Goal: Information Seeking & Learning: Learn about a topic

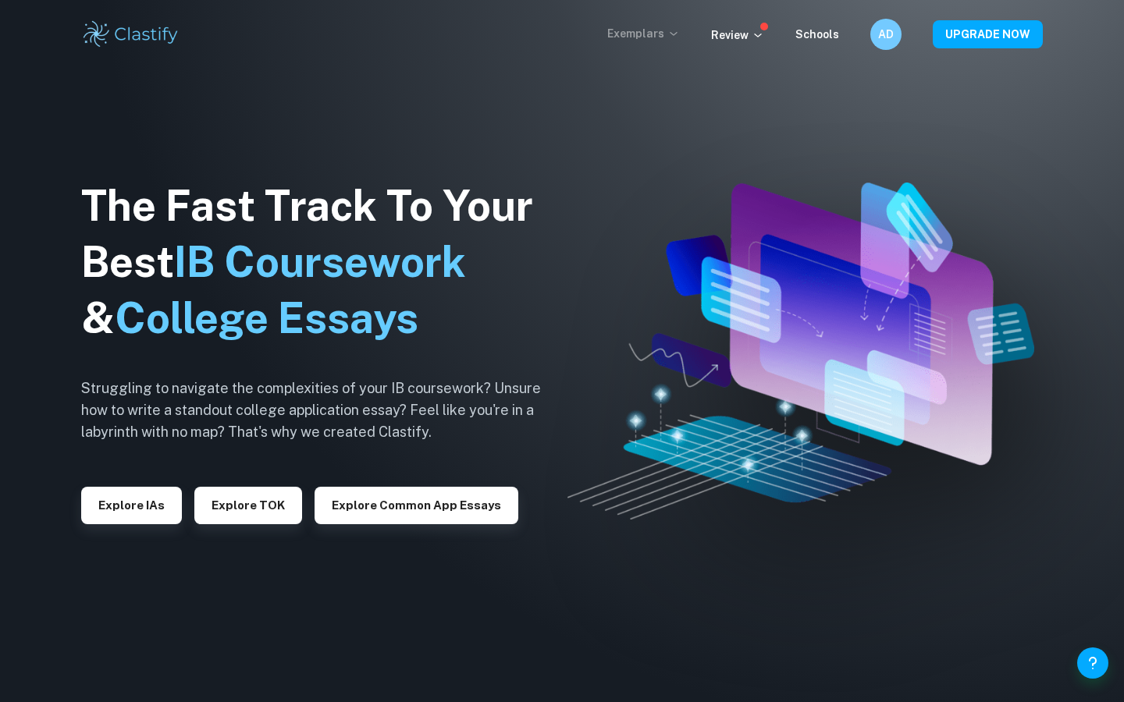
click at [661, 41] on p "Exemplars" at bounding box center [643, 33] width 73 height 17
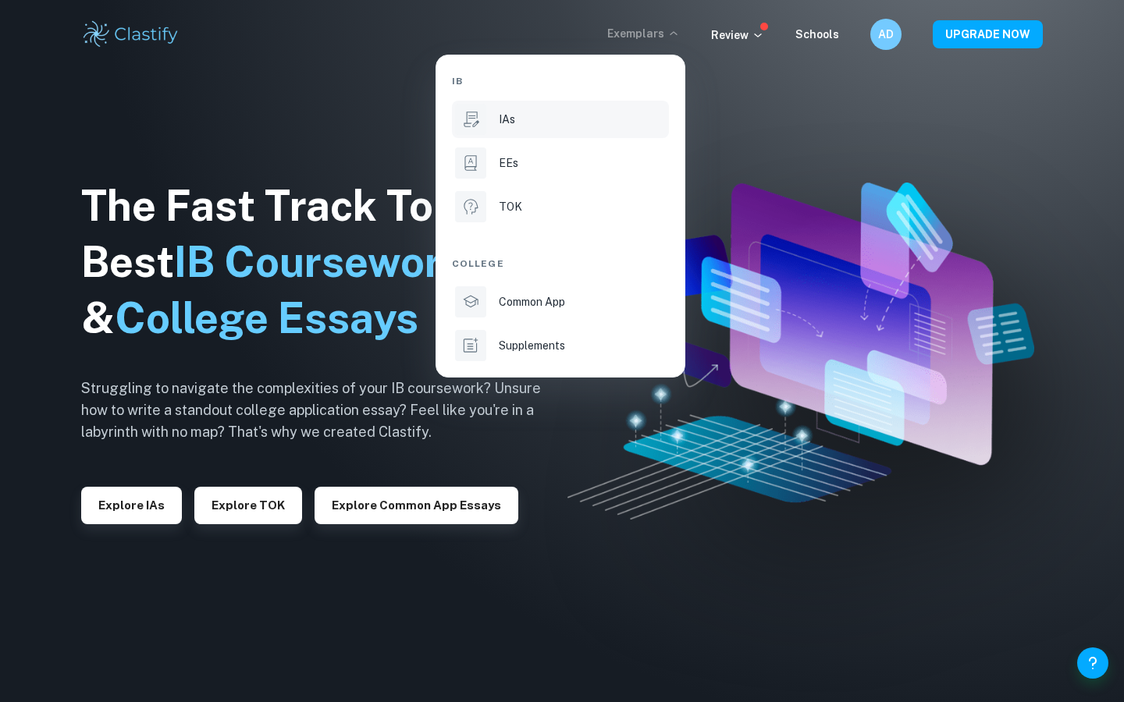
click at [562, 122] on div "IAs" at bounding box center [582, 119] width 167 height 17
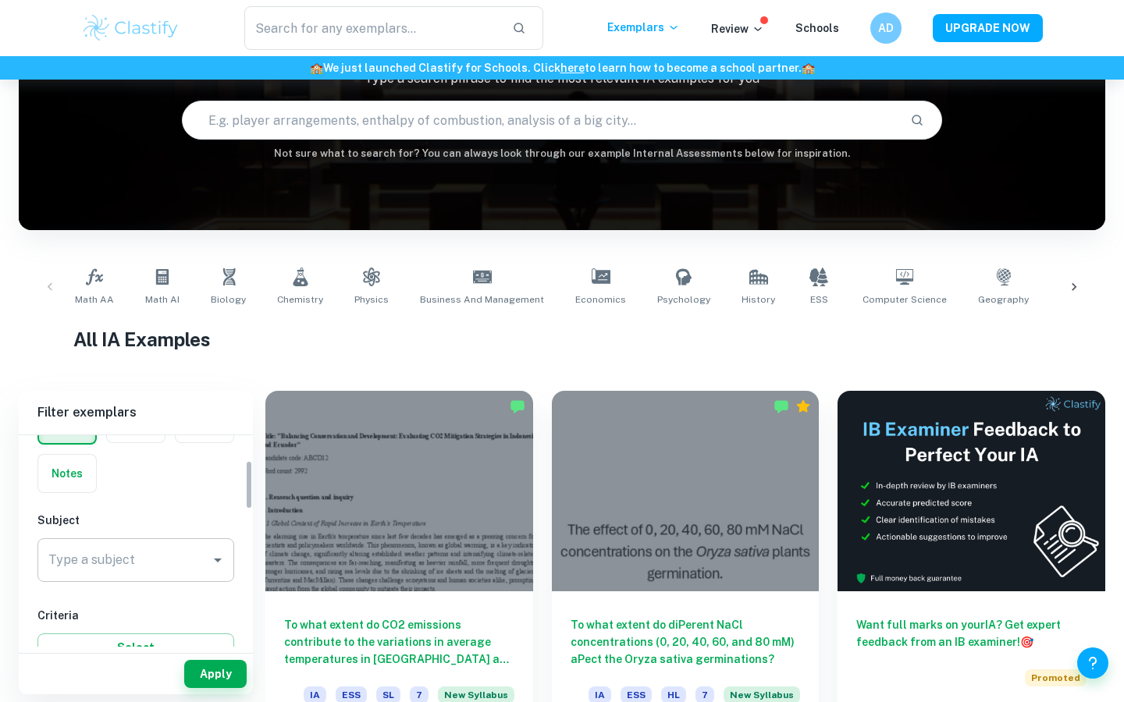
scroll to position [97, 0]
click at [122, 556] on input "Type a subject" at bounding box center [123, 567] width 159 height 30
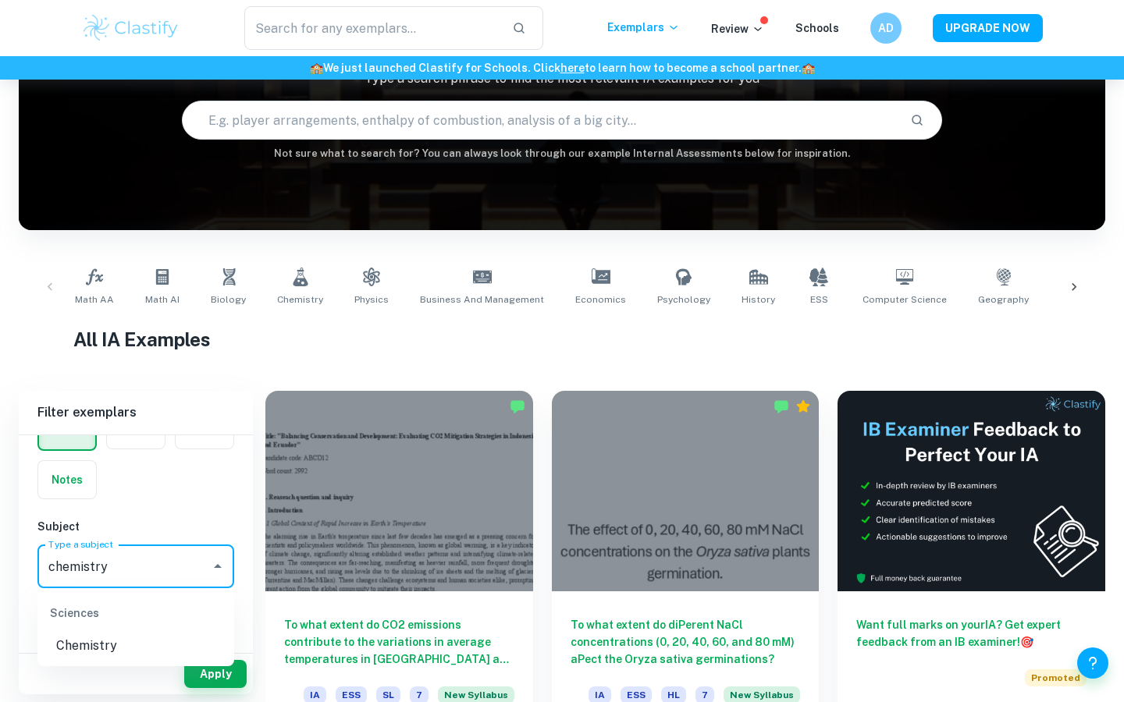
click at [104, 641] on li "Chemistry" at bounding box center [135, 646] width 197 height 28
type input "Chemistry"
click at [186, 673] on button "Apply" at bounding box center [215, 674] width 62 height 28
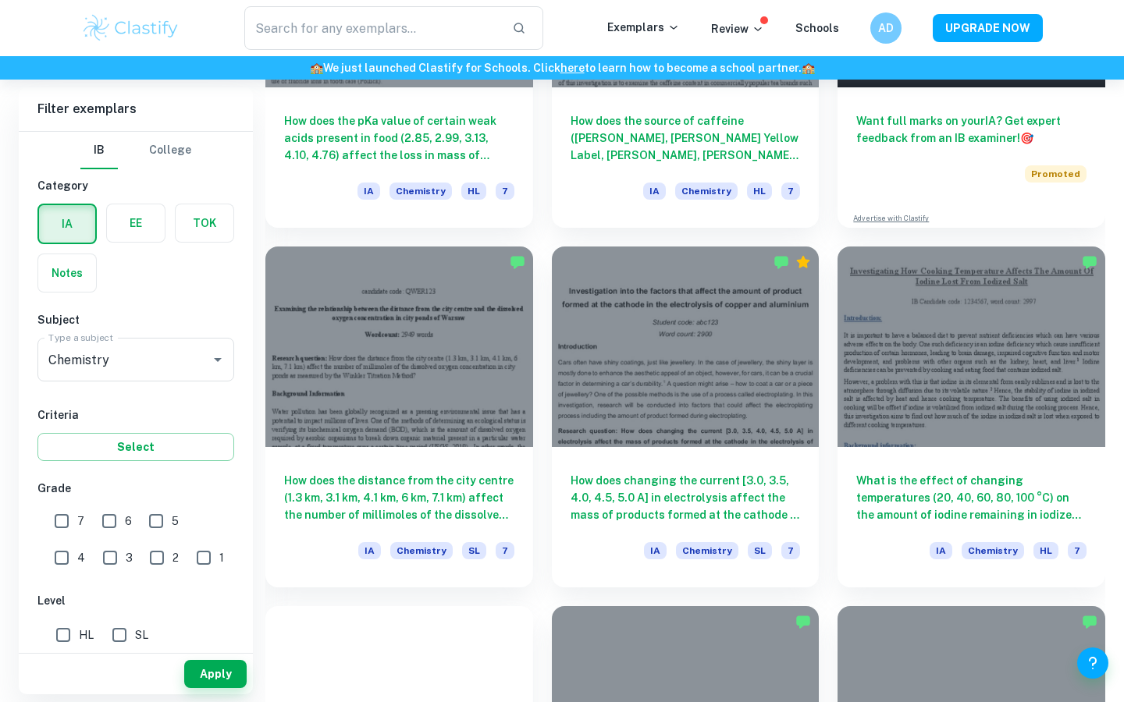
scroll to position [683, 0]
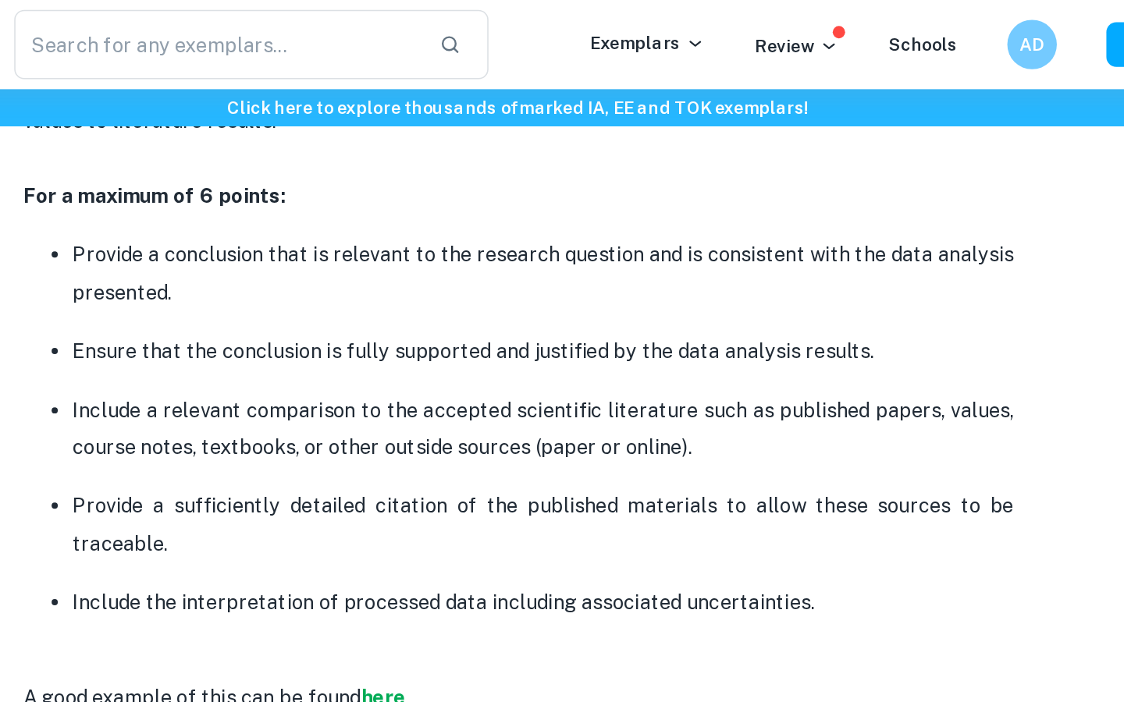
scroll to position [2667, 0]
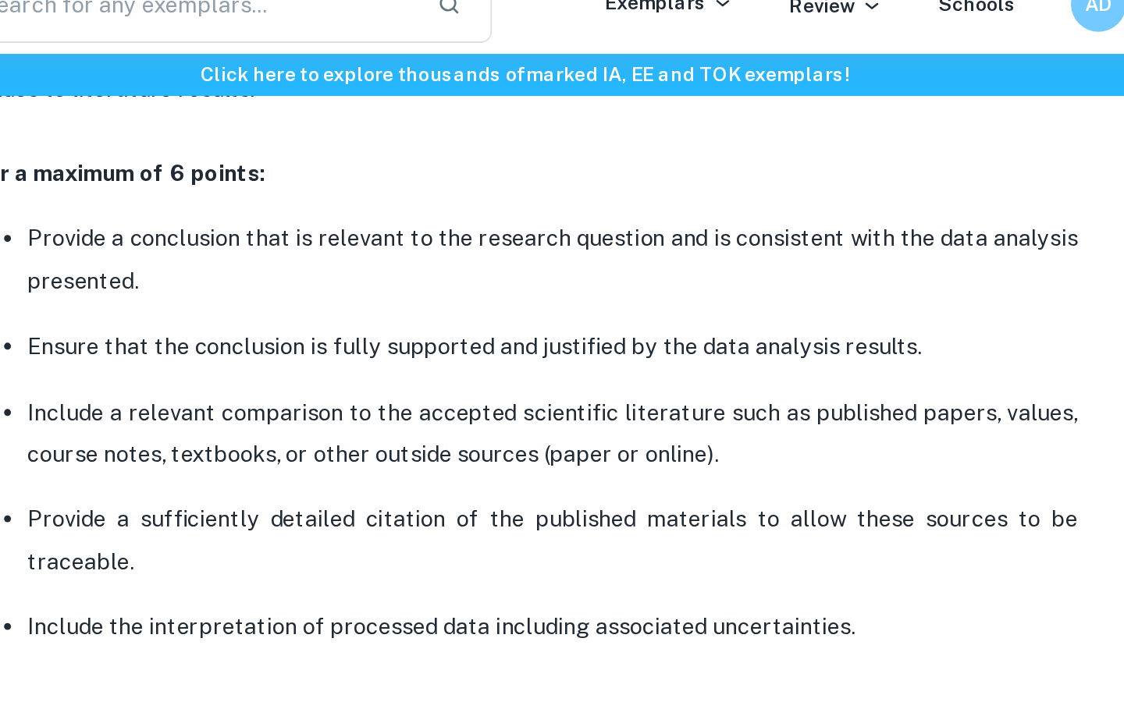
click at [525, 248] on p "Include a relevant comparison to the accepted scientific literature such as pub…" at bounding box center [577, 271] width 593 height 48
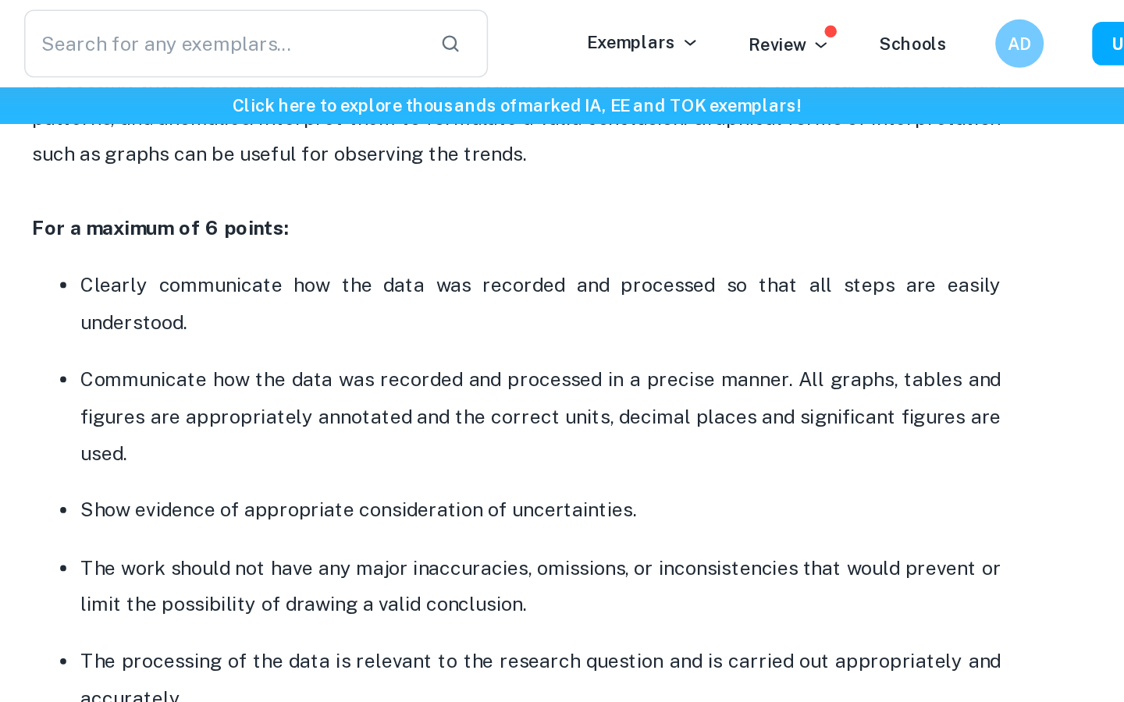
scroll to position [1999, 0]
